Goal: Information Seeking & Learning: Learn about a topic

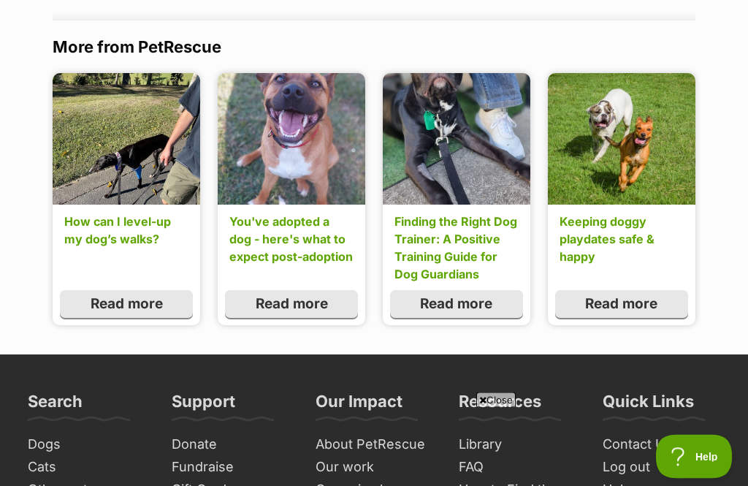
scroll to position [6499, 0]
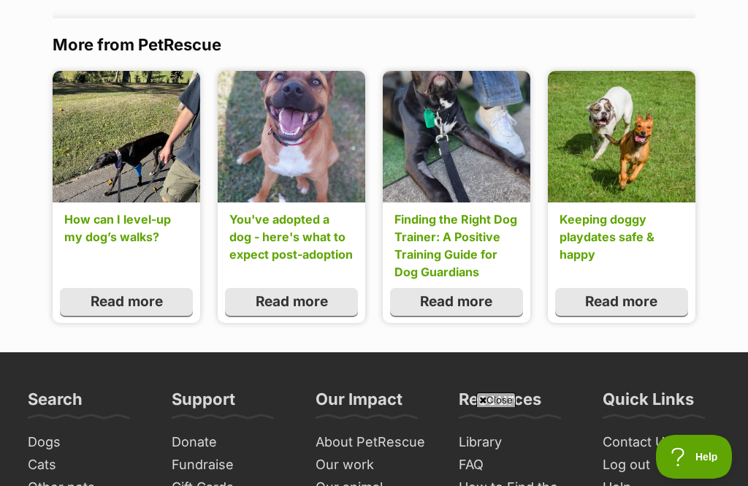
click at [325, 288] on link "Read more" at bounding box center [291, 302] width 133 height 28
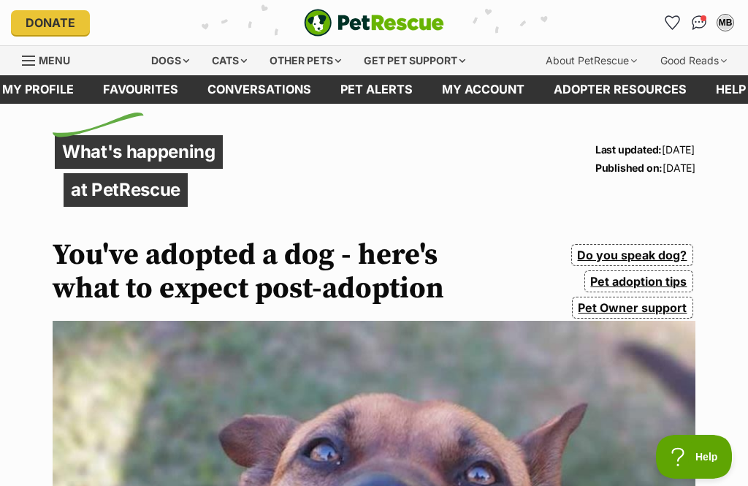
click at [501, 94] on link "My account" at bounding box center [483, 89] width 112 height 28
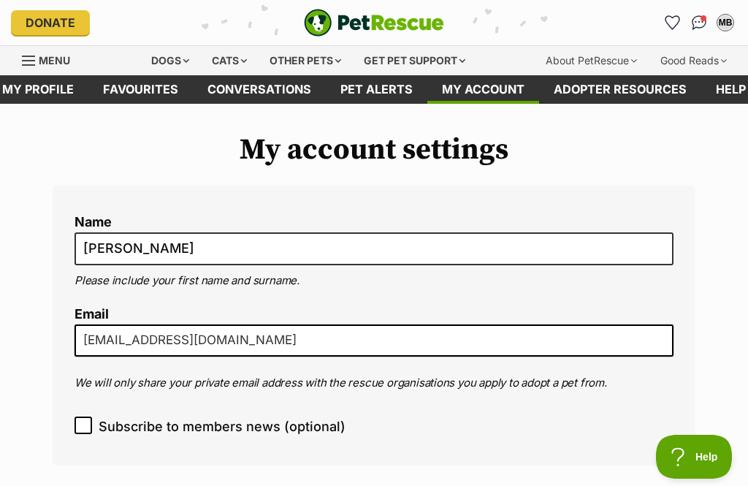
click at [128, 96] on link "Favourites" at bounding box center [140, 89] width 104 height 28
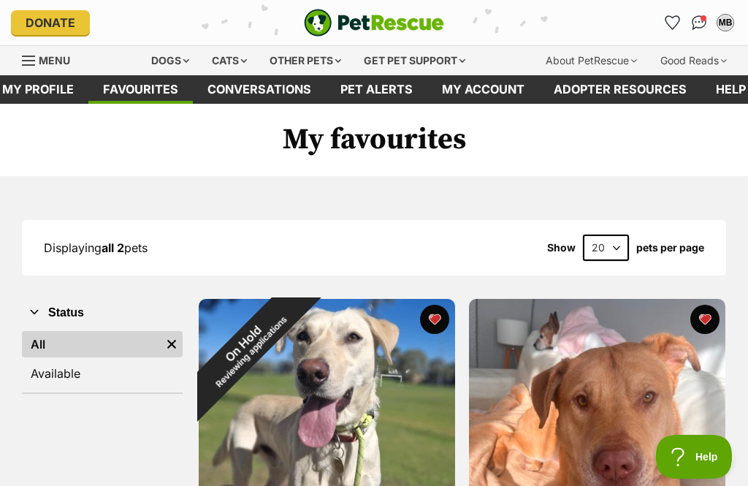
click at [37, 53] on link "Menu" at bounding box center [51, 59] width 58 height 26
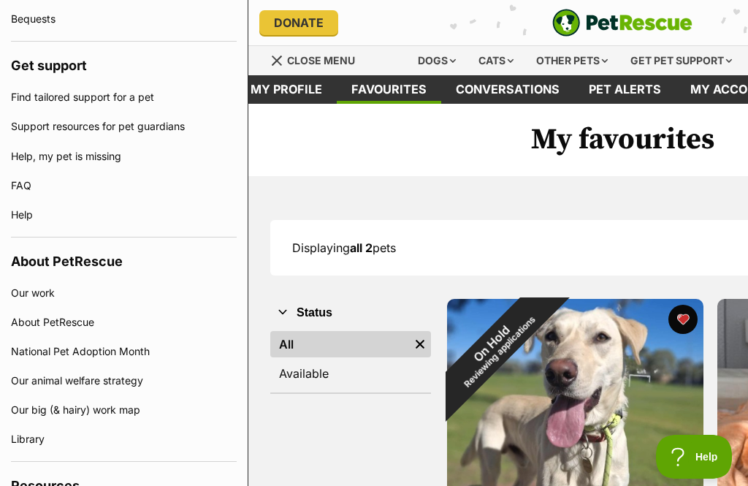
scroll to position [836, 0]
click at [24, 185] on link "FAQ" at bounding box center [124, 185] width 226 height 29
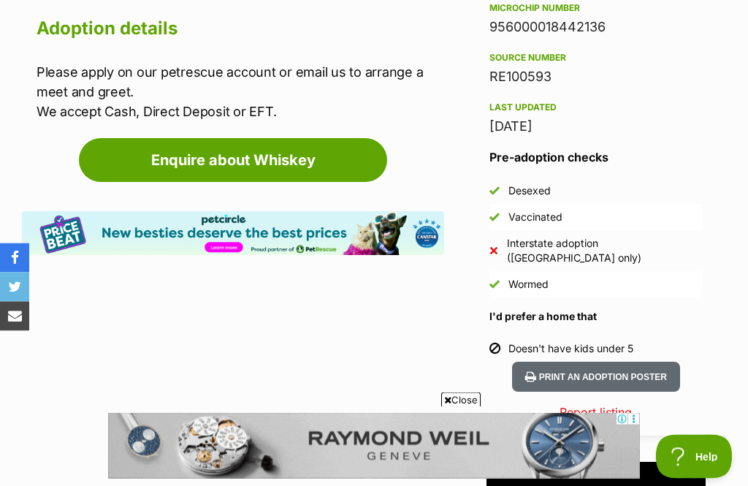
scroll to position [1268, 0]
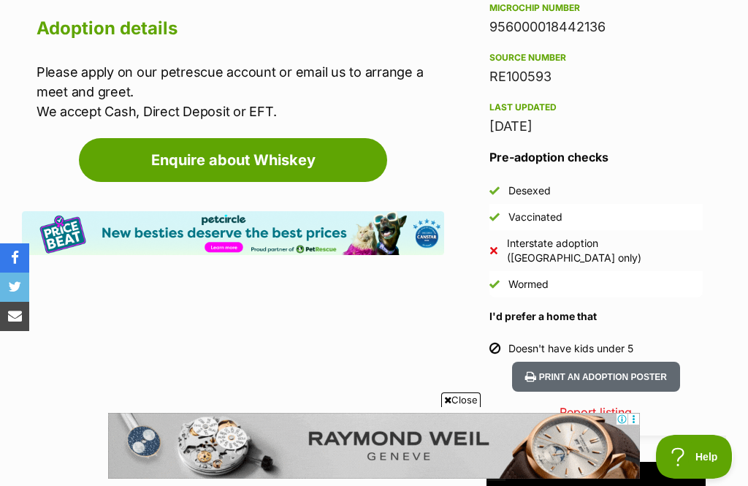
click at [641, 362] on button "Print an adoption poster" at bounding box center [596, 377] width 168 height 30
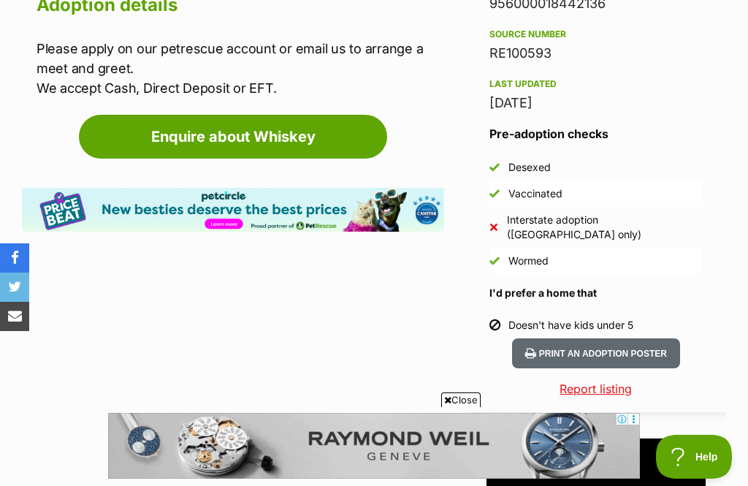
scroll to position [0, 0]
